Goal: Book appointment/travel/reservation

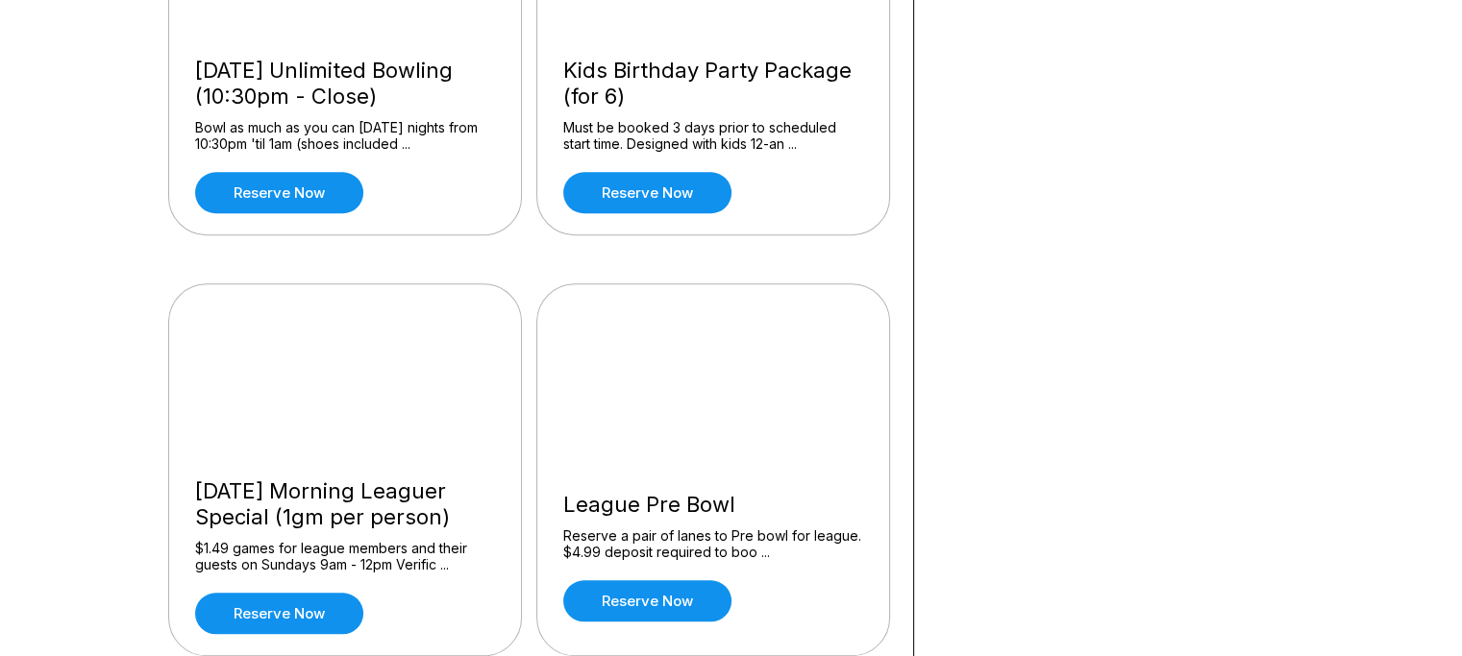
scroll to position [1826, 0]
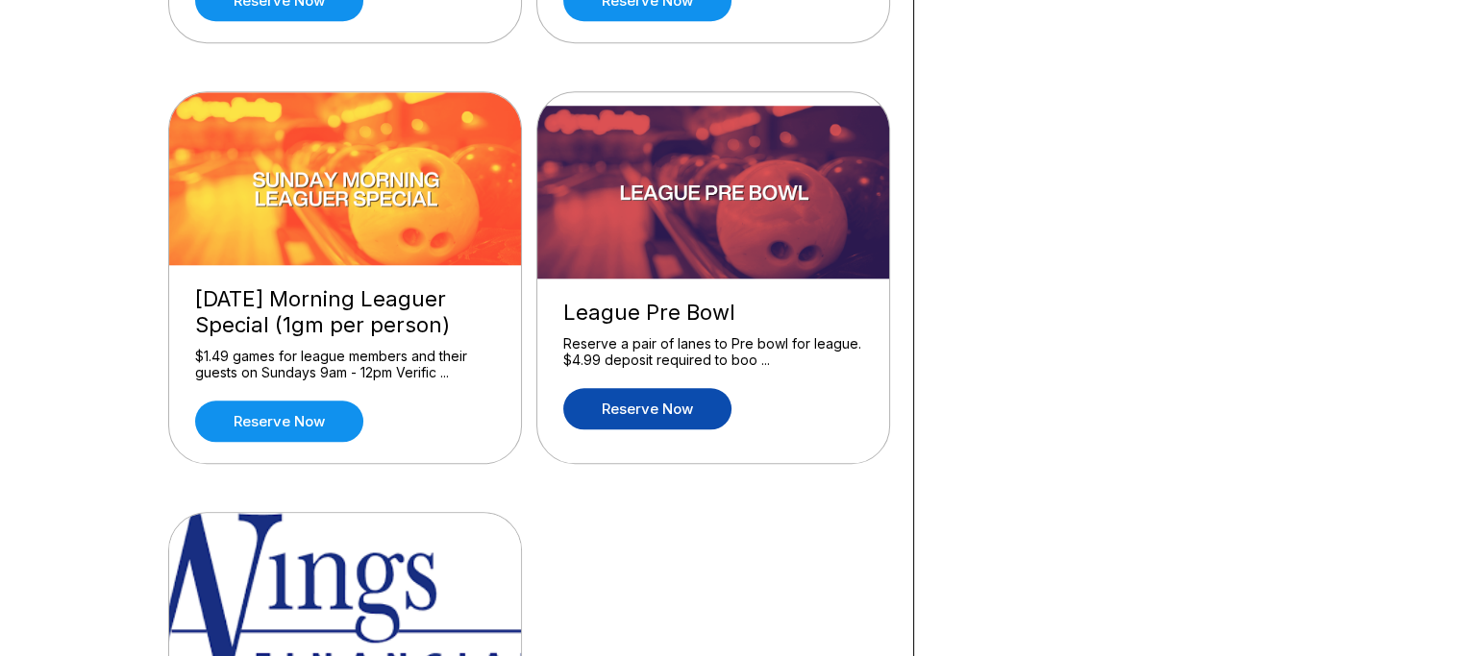
click at [644, 402] on link "Reserve now" at bounding box center [647, 408] width 168 height 41
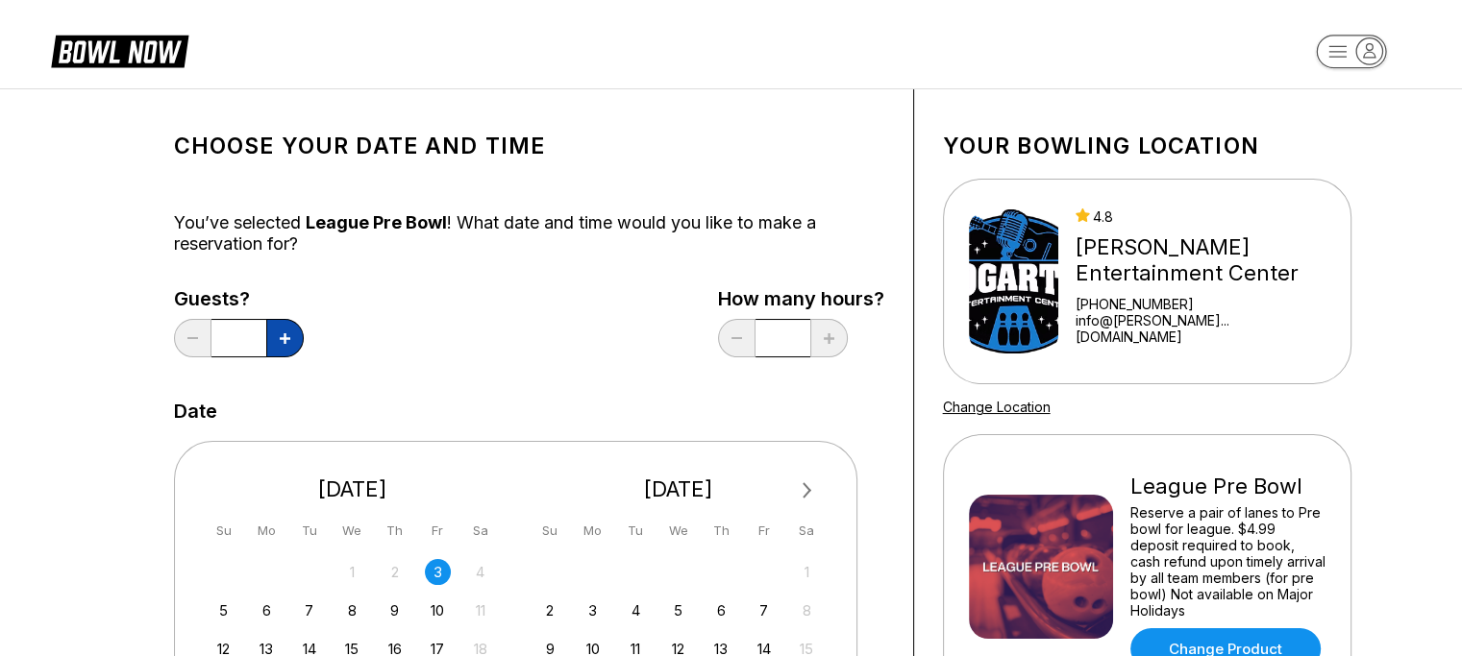
click at [292, 330] on button at bounding box center [284, 338] width 37 height 38
type input "*"
click at [838, 385] on div "Choose your Date and time You’ve selected League Pre Bowl ! What date and time …" at bounding box center [529, 655] width 710 height 1074
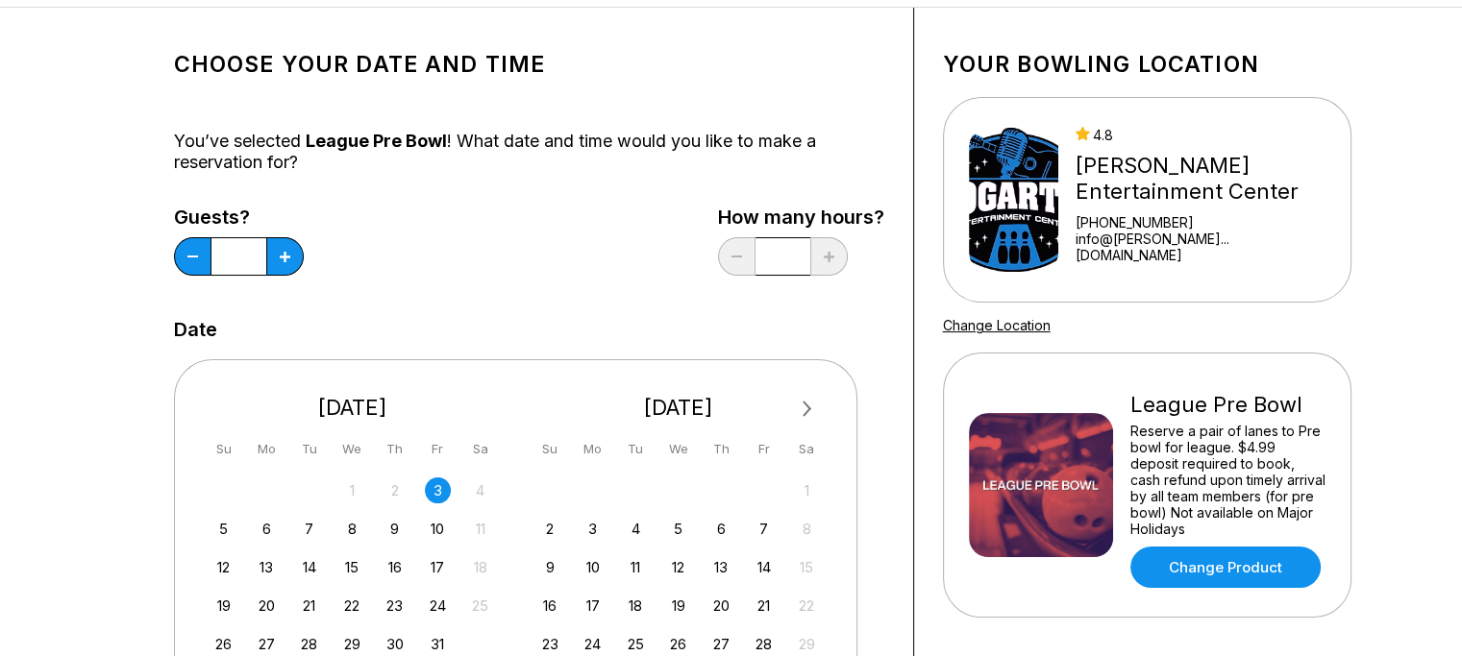
scroll to position [192, 0]
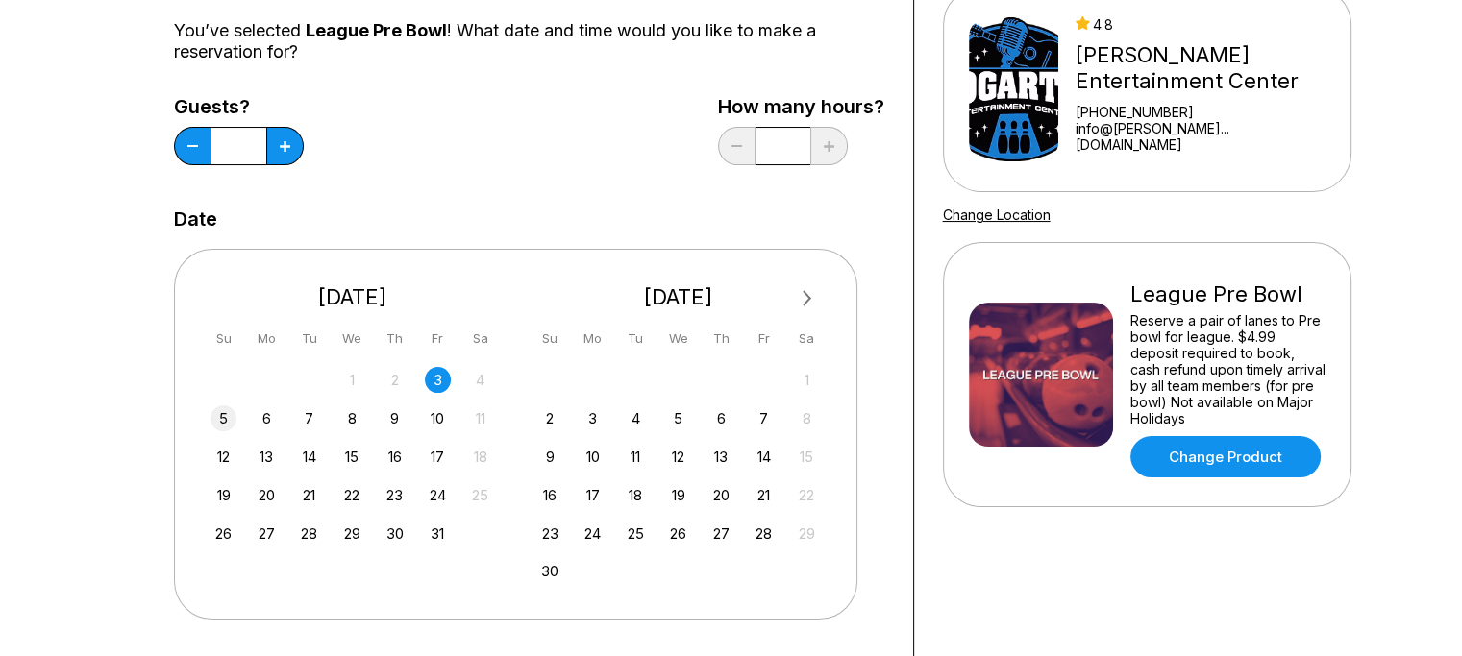
click at [222, 416] on div "5" at bounding box center [223, 419] width 26 height 26
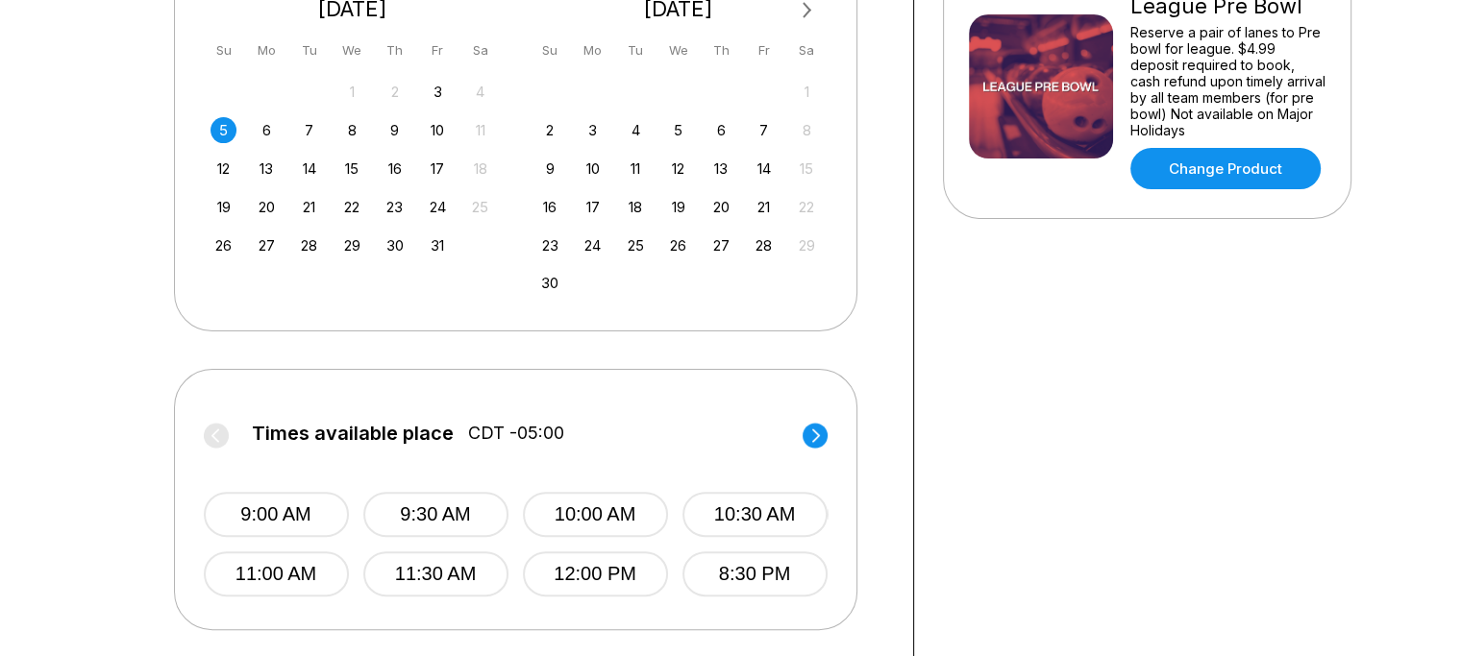
scroll to position [577, 0]
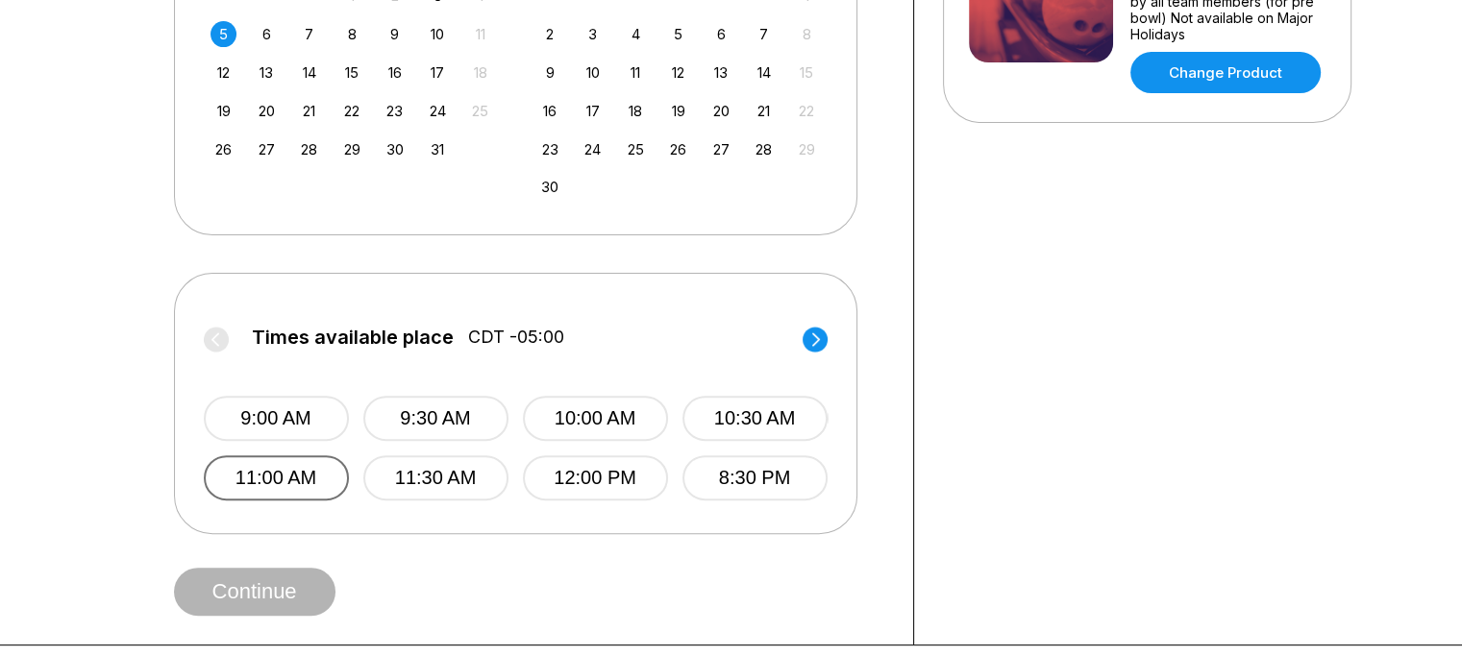
click at [279, 481] on button "11:00 AM" at bounding box center [276, 478] width 145 height 45
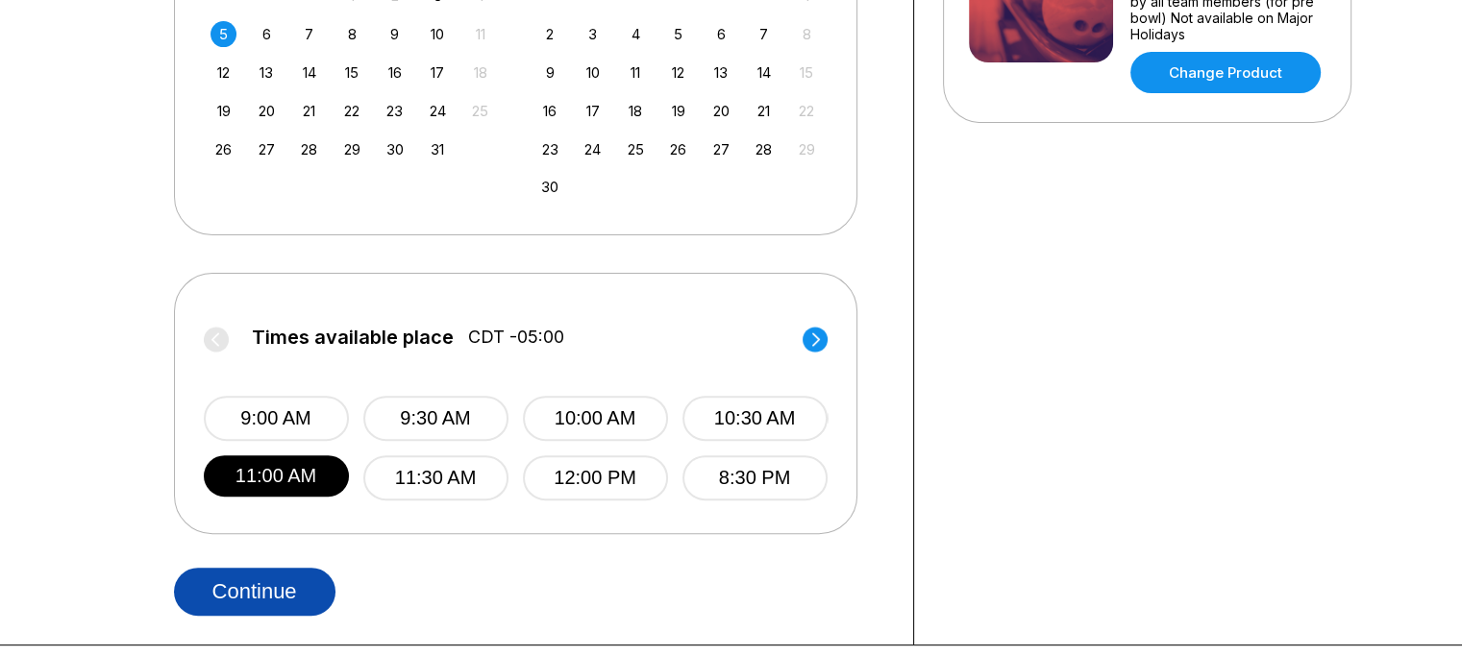
click at [263, 589] on button "Continue" at bounding box center [254, 592] width 161 height 48
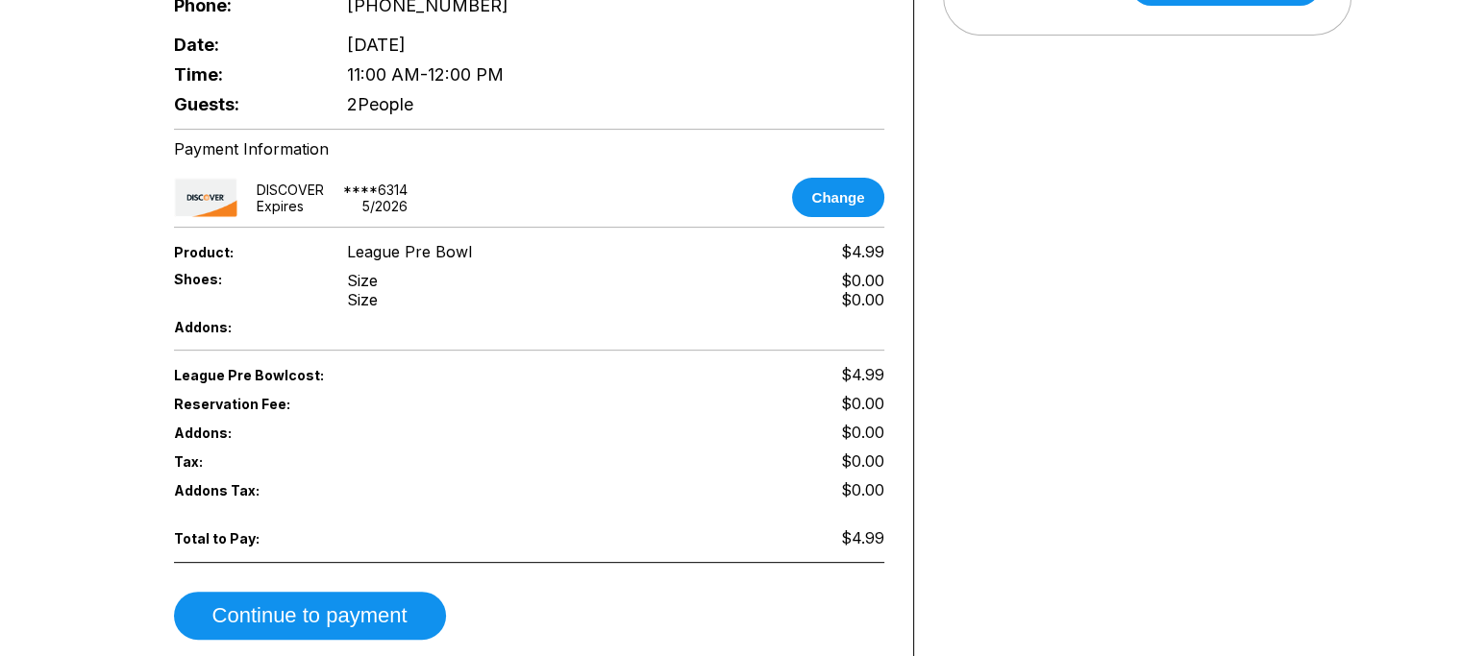
scroll to position [673, 0]
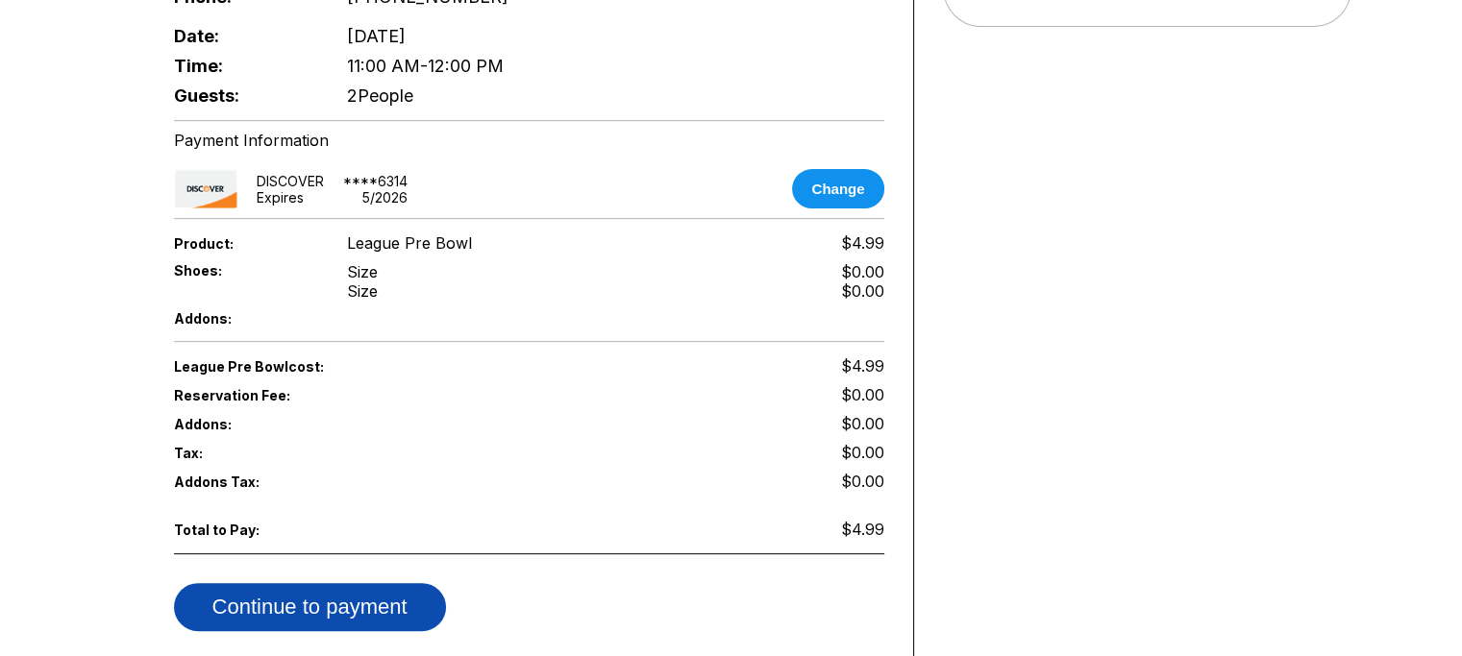
click at [308, 583] on button "Continue to payment" at bounding box center [310, 607] width 272 height 48
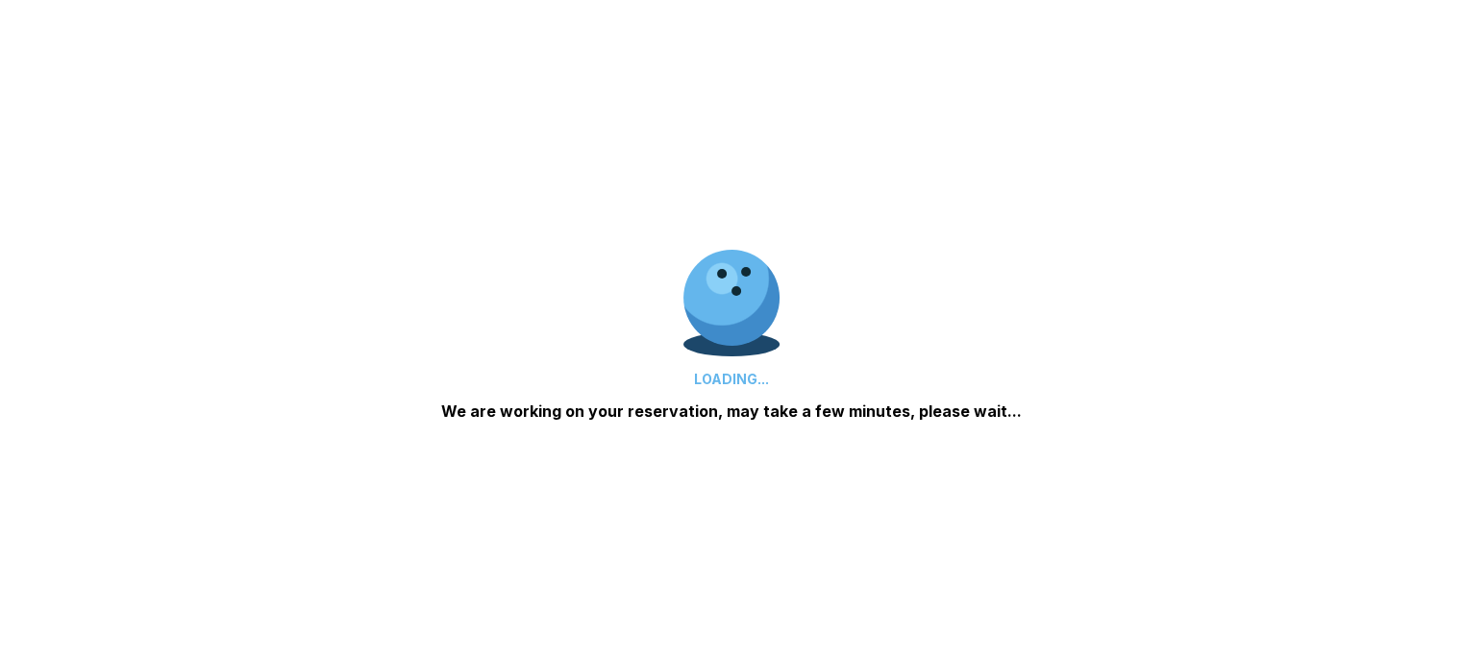
scroll to position [536, 0]
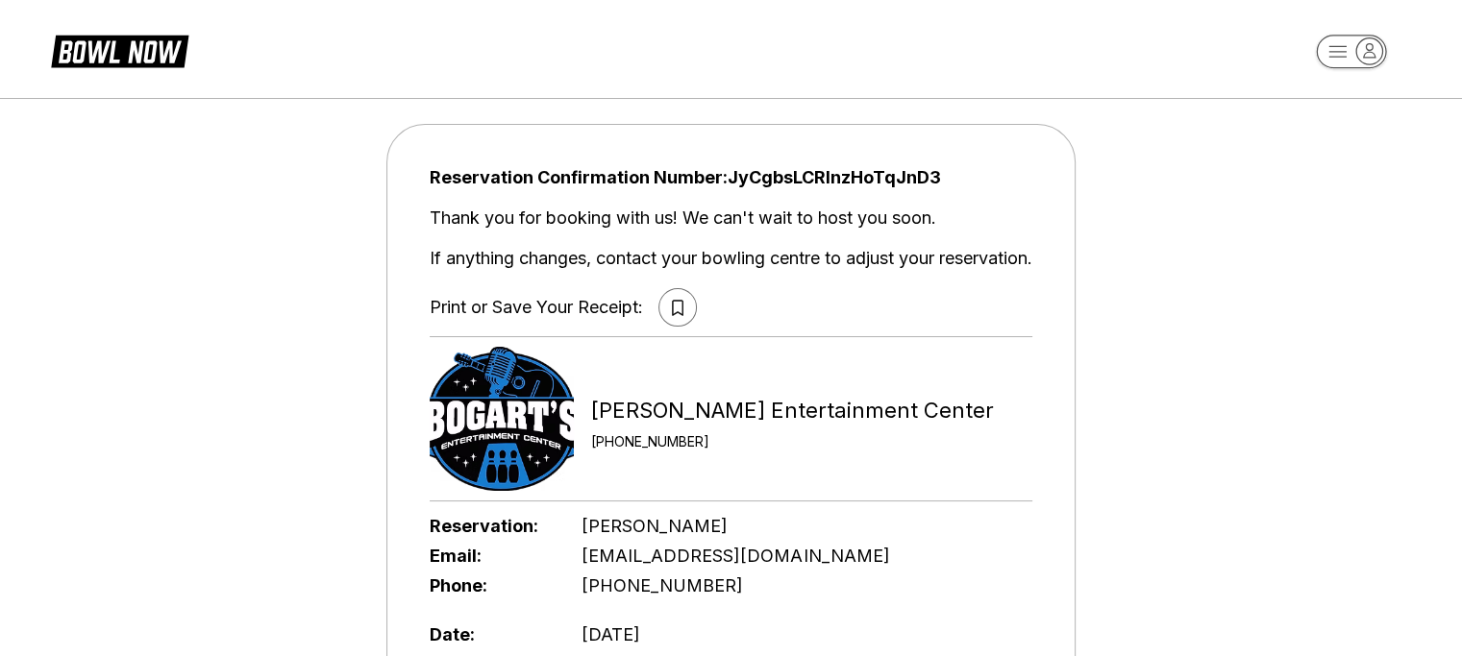
click at [676, 307] on icon at bounding box center [678, 308] width 12 height 16
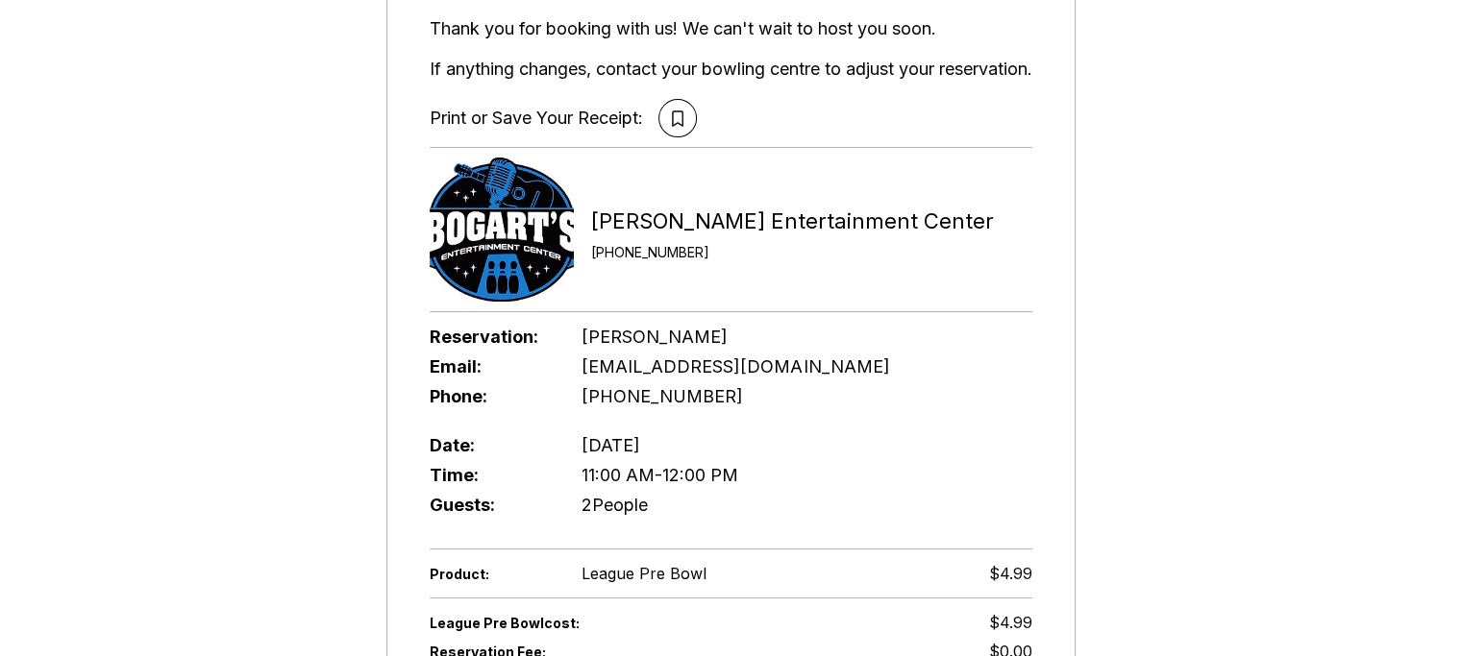
scroll to position [192, 0]
